Goal: Information Seeking & Learning: Learn about a topic

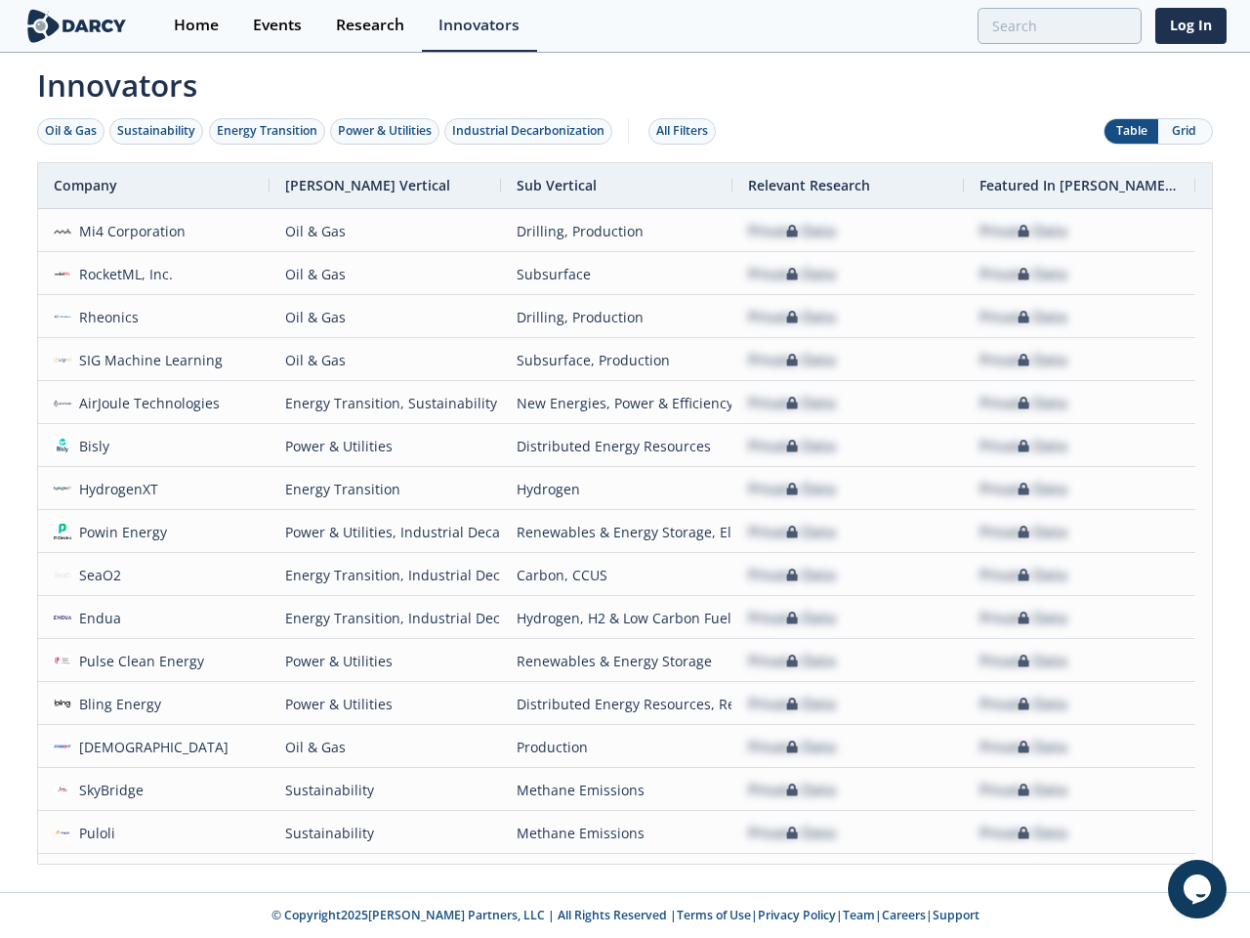
click at [71, 131] on div "Oil & Gas" at bounding box center [71, 131] width 52 height 18
click at [157, 131] on div "Sustainability" at bounding box center [156, 131] width 78 height 18
click at [268, 131] on div "Energy Transition" at bounding box center [267, 131] width 101 height 18
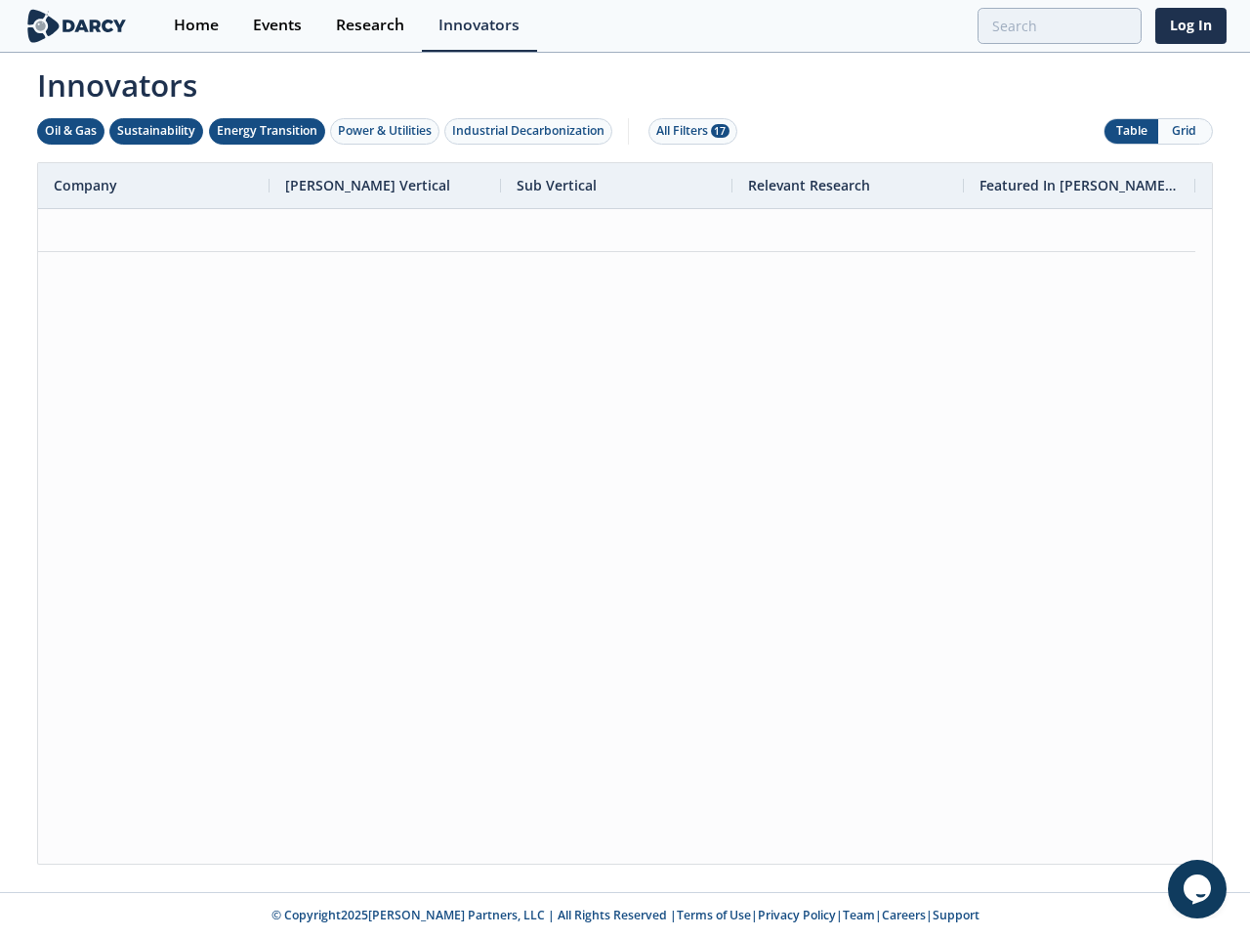
click at [387, 131] on div "Power & Utilities" at bounding box center [385, 131] width 94 height 18
click at [532, 131] on div "Industrial Decarbonization" at bounding box center [528, 131] width 152 height 18
click at [688, 131] on div "All Filters 28" at bounding box center [693, 131] width 73 height 18
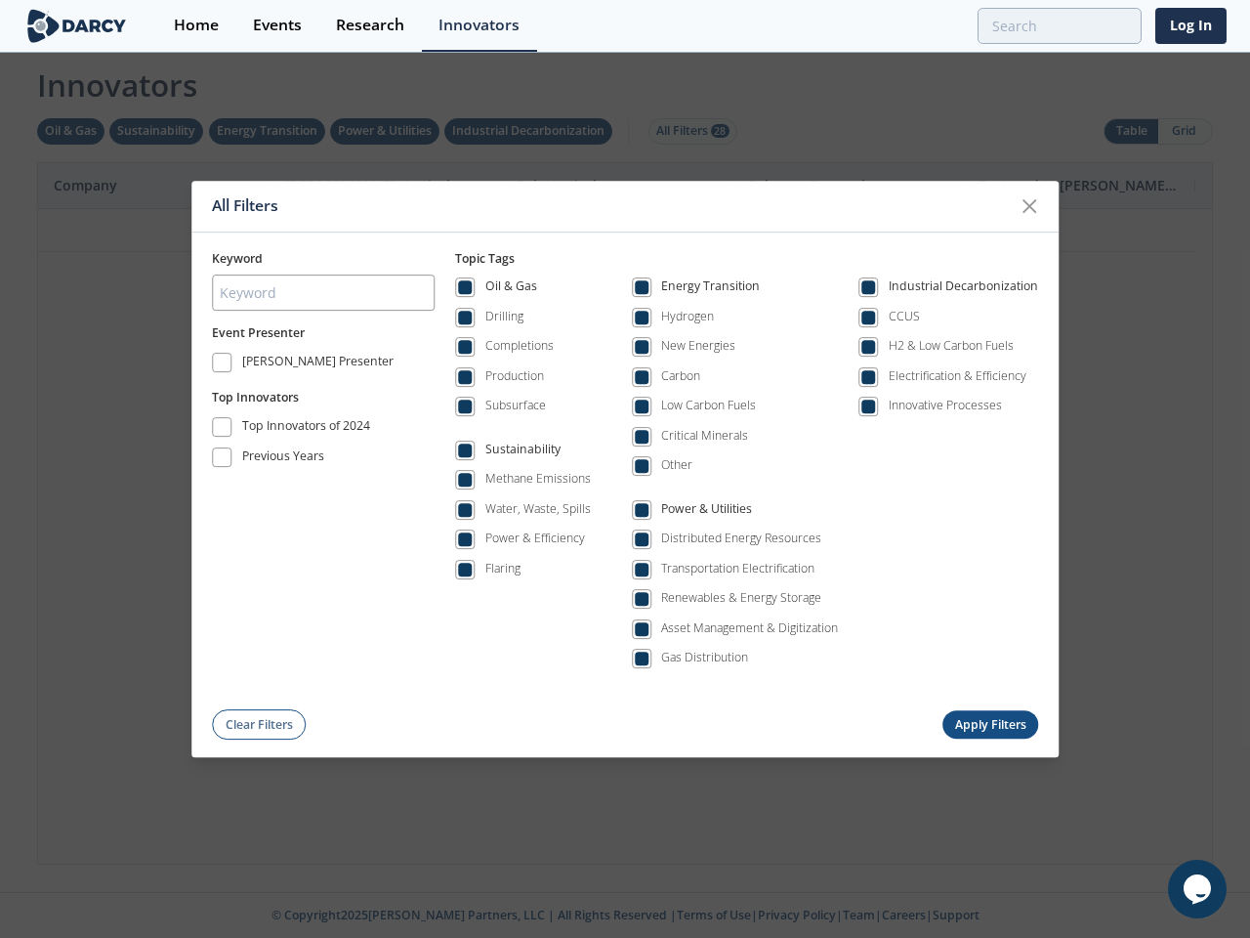
click at [1131, 131] on div "All Filters Keyword Event Presenter [PERSON_NAME] Presenter Top Innovators Top …" at bounding box center [625, 469] width 1250 height 938
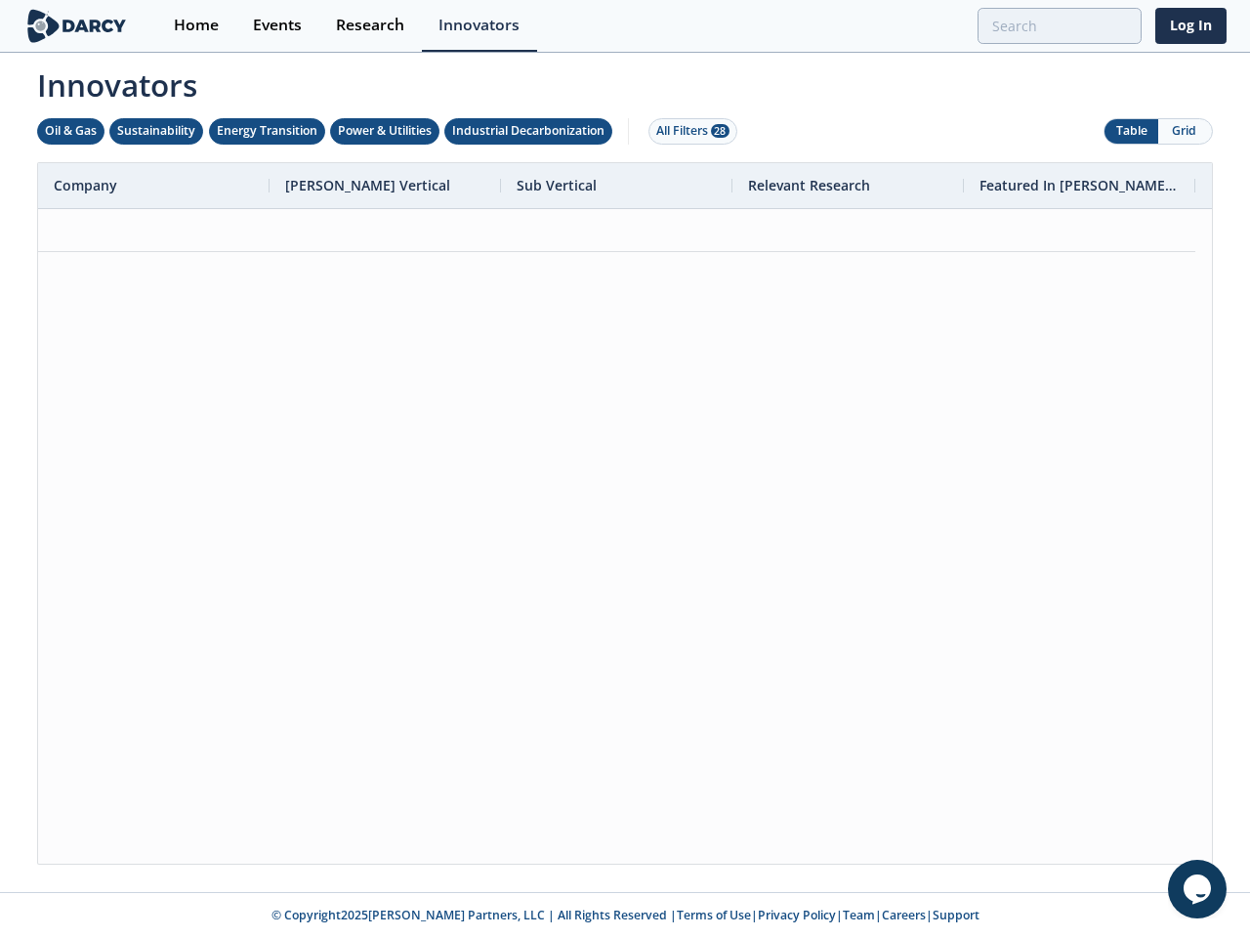
click at [1185, 131] on button "Grid" at bounding box center [1186, 131] width 54 height 24
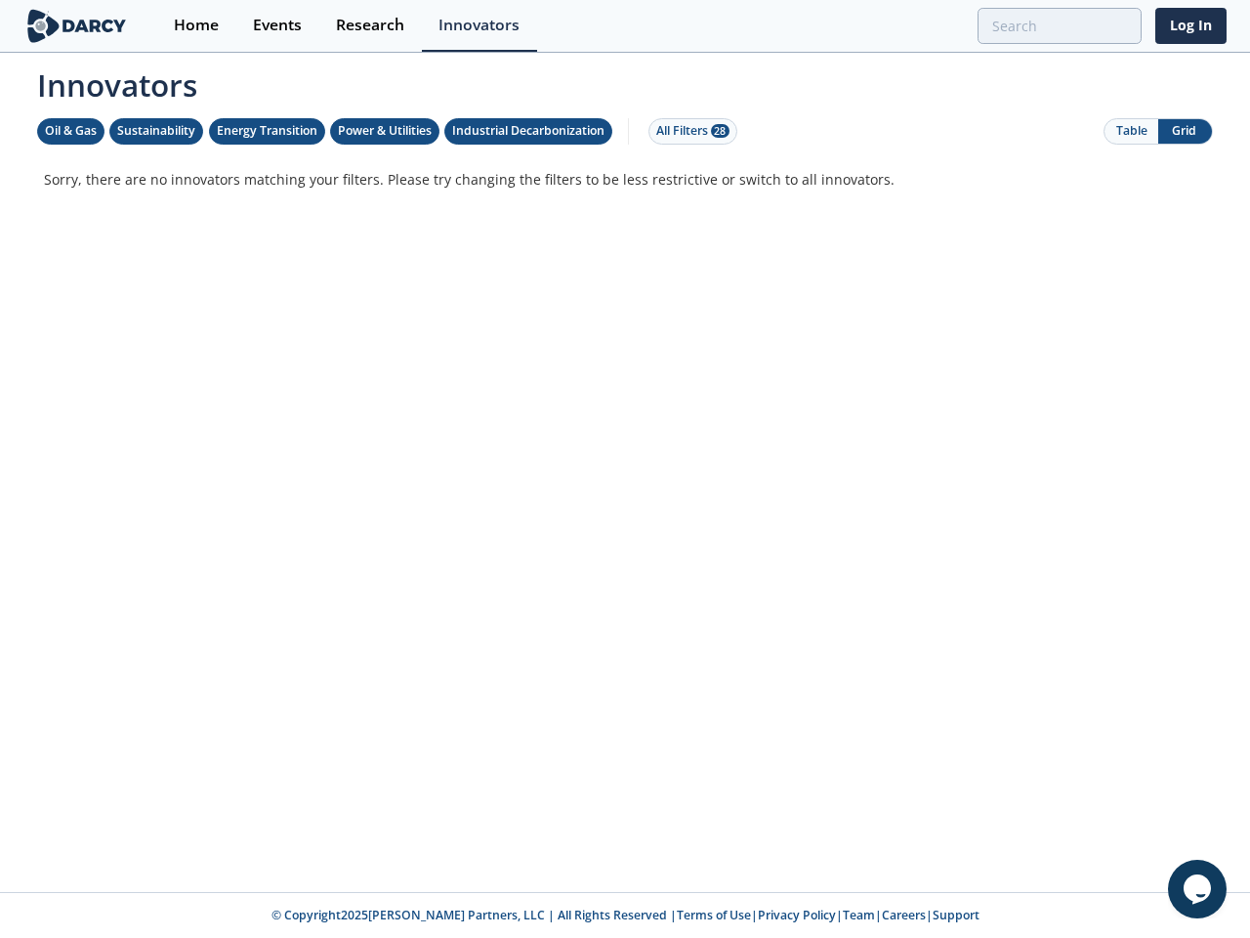
click at [625, 513] on div "Innovators Oil & Gas Sustainability Energy Transition Power & Utilities Industr…" at bounding box center [625, 460] width 1204 height 810
click at [153, 186] on p "Sorry, there are no innovators matching your filters. Please try changing the f…" at bounding box center [625, 179] width 1163 height 21
